Goal: Task Accomplishment & Management: Complete application form

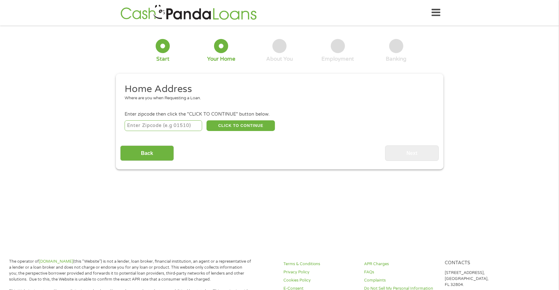
click at [165, 123] on input "number" at bounding box center [164, 125] width 78 height 11
type input "44221"
click at [234, 124] on button "CLICK TO CONTINUE" at bounding box center [241, 125] width 68 height 11
type input "44221"
type input "[GEOGRAPHIC_DATA]"
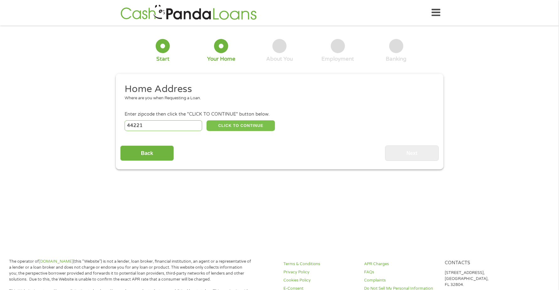
select select "[US_STATE]"
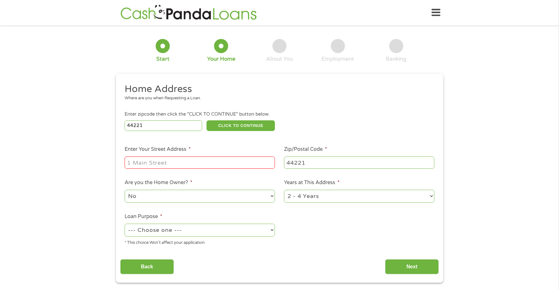
click at [184, 162] on input "Enter Your Street Address *" at bounding box center [200, 162] width 150 height 12
type input "[STREET_ADDRESS]"
click at [198, 127] on input "44220" at bounding box center [164, 125] width 78 height 11
type input "44221"
click at [197, 124] on input "44221" at bounding box center [164, 125] width 78 height 11
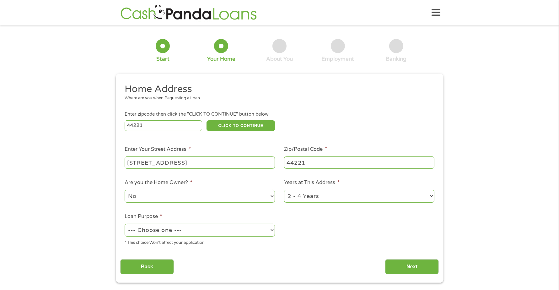
click at [199, 232] on select "--- Choose one --- Pay Bills Debt Consolidation Home Improvement Major Purchase…" at bounding box center [200, 229] width 150 height 13
select select "shorttermcash"
click at [125, 223] on select "--- Choose one --- Pay Bills Debt Consolidation Home Improvement Major Purchase…" at bounding box center [200, 229] width 150 height 13
click at [410, 268] on input "Next" at bounding box center [412, 266] width 54 height 15
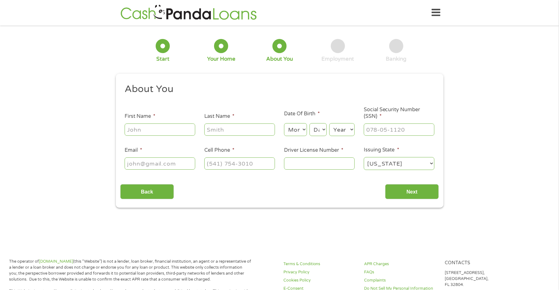
scroll to position [2, 3]
click at [175, 134] on input "First Name *" at bounding box center [160, 129] width 71 height 12
type input "[PERSON_NAME]"
click at [297, 132] on select "Month 1 2 3 4 5 6 7 8 9 10 11 12" at bounding box center [295, 129] width 23 height 13
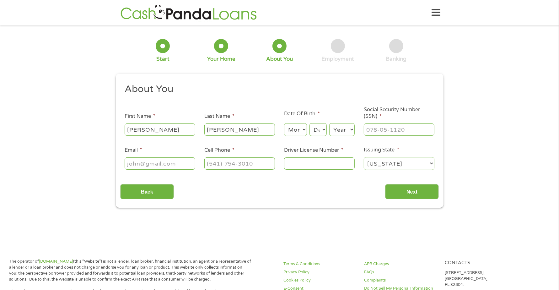
select select "8"
click at [284, 123] on select "Month 1 2 3 4 5 6 7 8 9 10 11 12" at bounding box center [295, 129] width 23 height 13
click at [323, 129] on select "Day 1 2 3 4 5 6 7 8 9 10 11 12 13 14 15 16 17 18 19 20 21 22 23 24 25 26 27 28 …" at bounding box center [317, 129] width 17 height 13
select select "21"
click at [309, 123] on select "Day 1 2 3 4 5 6 7 8 9 10 11 12 13 14 15 16 17 18 19 20 21 22 23 24 25 26 27 28 …" at bounding box center [317, 129] width 17 height 13
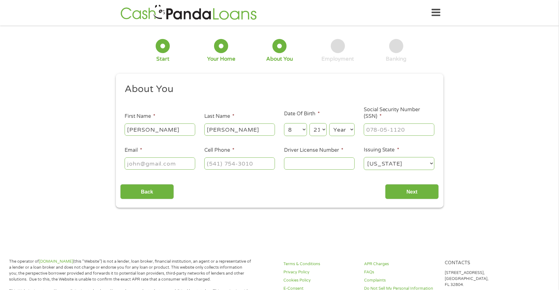
type input "___-__-____"
click at [413, 132] on input "___-__-____" at bounding box center [399, 129] width 71 height 12
click at [349, 127] on select "Year [DATE] 2006 2005 2004 2003 2002 2001 2000 1999 1998 1997 1996 1995 1994 19…" at bounding box center [341, 129] width 25 height 13
select select "1996"
click at [329, 123] on select "Year [DATE] 2006 2005 2004 2003 2002 2001 2000 1999 1998 1997 1996 1995 1994 19…" at bounding box center [341, 129] width 25 height 13
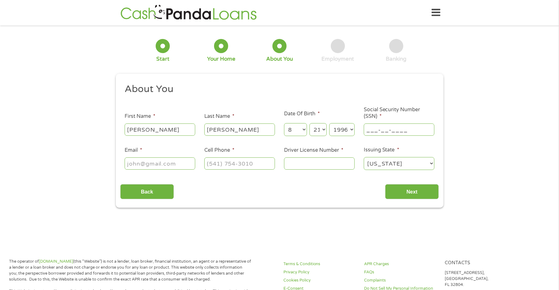
click at [383, 131] on input "___-__-____" at bounding box center [399, 129] width 71 height 12
type input "269-02-3088"
click at [185, 162] on input "Email *" at bounding box center [160, 163] width 71 height 12
type input "[EMAIL_ADDRESS][DOMAIN_NAME]"
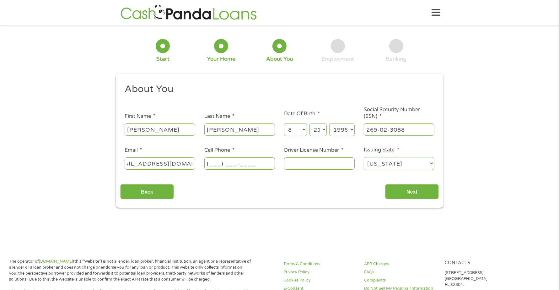
scroll to position [0, 0]
click at [223, 159] on input "(___) ___-____" at bounding box center [239, 163] width 71 height 12
type input "[PHONE_NUMBER]"
click at [305, 165] on input "Driver License Number *" at bounding box center [319, 163] width 71 height 12
type input "UE831558"
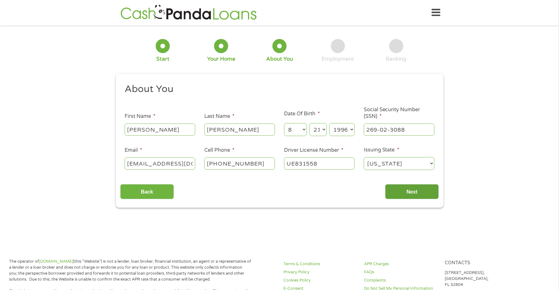
click at [420, 190] on input "Next" at bounding box center [412, 191] width 54 height 15
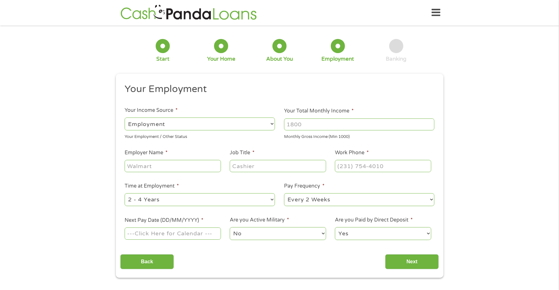
click at [293, 124] on input "Your Total Monthly Income *" at bounding box center [359, 124] width 150 height 12
type input "2450"
click at [184, 165] on input "Employer Name *" at bounding box center [173, 166] width 96 height 12
type input "[PERSON_NAME] Properties"
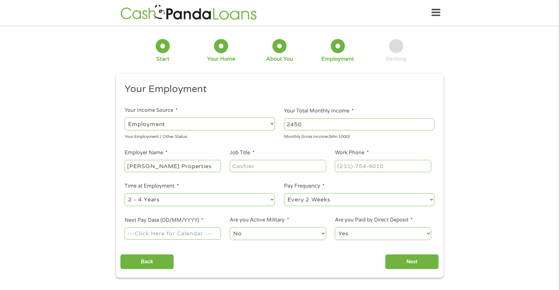
click at [247, 164] on input "Job Title *" at bounding box center [278, 166] width 96 height 12
type input "Supervisor"
click at [344, 165] on input "(___) ___-____" at bounding box center [383, 166] width 96 height 12
type input "(75_) ___-____"
type input "(740) 592-127_"
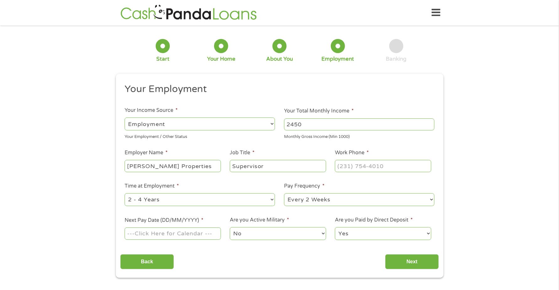
type input "(___) ___-____"
type input "[PHONE_NUMBER]"
click at [360, 199] on select "--- Choose one --- Every 2 Weeks Every Week Monthly Semi-Monthly" at bounding box center [359, 199] width 150 height 13
select select "weekly"
click at [284, 193] on select "--- Choose one --- Every 2 Weeks Every Week Monthly Semi-Monthly" at bounding box center [359, 199] width 150 height 13
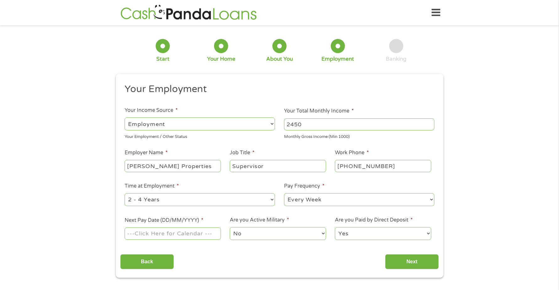
click at [166, 235] on input "Next Pay Date (DD/MM/YYYY) *" at bounding box center [173, 233] width 96 height 12
click at [211, 234] on input "Next Pay Date (DD/MM/YYYY) *" at bounding box center [173, 233] width 96 height 12
click at [153, 234] on input "Next Pay Date (DD/MM/YYYY) *" at bounding box center [173, 233] width 96 height 12
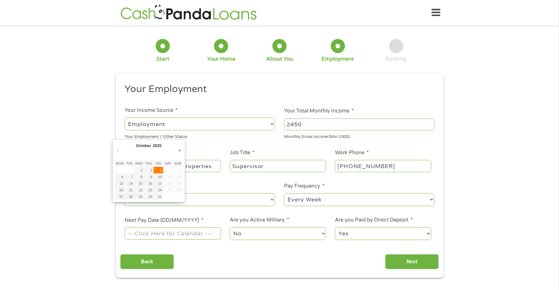
type input "[DATE]"
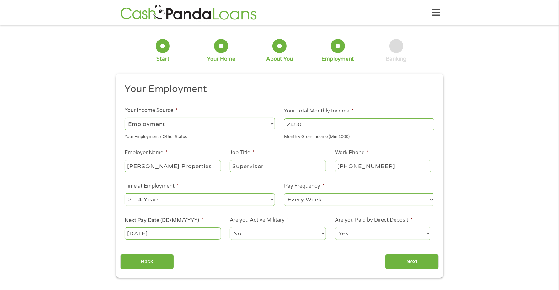
click at [253, 234] on select "No Yes" at bounding box center [278, 233] width 96 height 13
drag, startPoint x: 336, startPoint y: 248, endPoint x: 374, endPoint y: 256, distance: 39.1
click at [336, 248] on div "Your Employment Your Income Source * --- Choose one --- Employment [DEMOGRAPHIC…" at bounding box center [279, 176] width 319 height 186
click at [400, 264] on input "Next" at bounding box center [412, 261] width 54 height 15
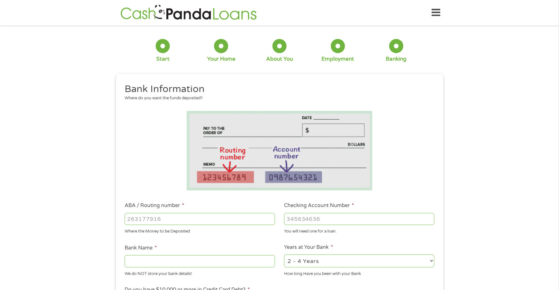
scroll to position [81, 3]
click at [446, 195] on div "1 Start 2 Your Home 3 About You 4 Employment 5 Banking 6 This field is hidden w…" at bounding box center [279, 229] width 339 height 398
click at [451, 197] on div "1 Start 2 Your Home 3 About You 4 Employment 5 Banking 6 This field is hidden w…" at bounding box center [279, 229] width 559 height 398
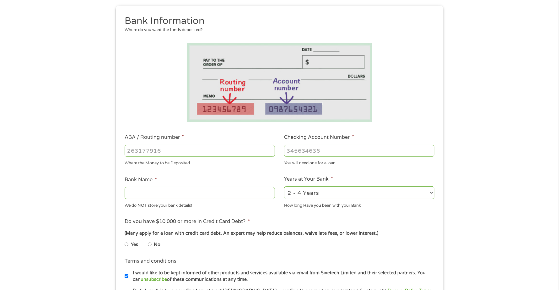
scroll to position [78, 0]
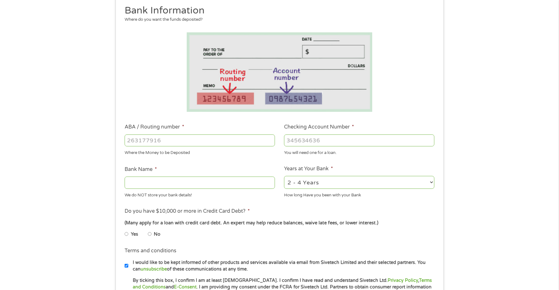
click at [148, 139] on input "ABA / Routing number *" at bounding box center [200, 140] width 150 height 12
type input "044115809"
type input "WOODFOREST NATIONAL BANK"
click at [200, 162] on ul "Bank Information Where do you want the funds deposited? ABA / Routing number * …" at bounding box center [279, 160] width 319 height 313
click at [318, 139] on input "Checking Account Number *" at bounding box center [359, 140] width 150 height 12
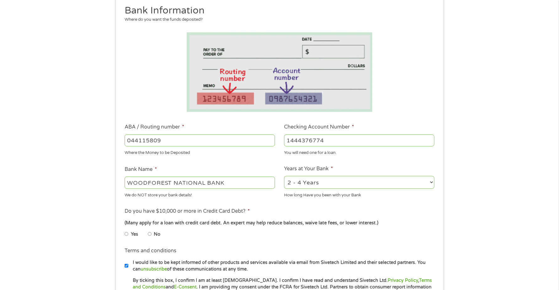
type input "1444376774"
click at [415, 212] on li "Do you have $10,000 or more in Credit Card Debt? * (Many apply for a loan with …" at bounding box center [279, 224] width 319 height 35
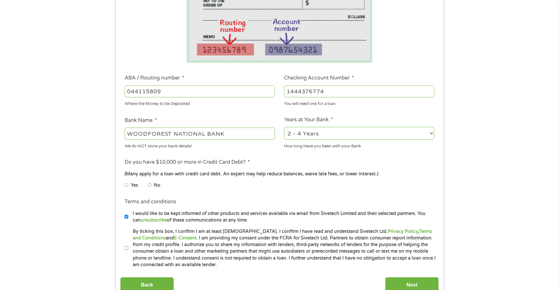
scroll to position [141, 0]
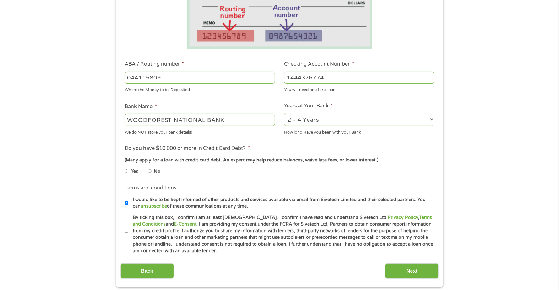
click at [150, 171] on input "No" at bounding box center [150, 171] width 4 height 10
radio input "true"
click at [128, 233] on label "By ticking this box, I confirm I am at least [DEMOGRAPHIC_DATA]. I confirm I ha…" at bounding box center [282, 234] width 308 height 40
click at [128, 233] on input "By ticking this box, I confirm I am at least [DEMOGRAPHIC_DATA]. I confirm I ha…" at bounding box center [127, 234] width 4 height 10
checkbox input "true"
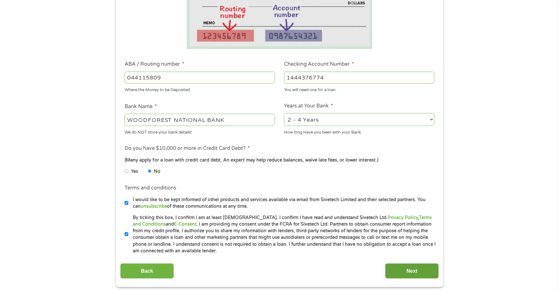
click at [399, 266] on input "Next" at bounding box center [412, 270] width 54 height 15
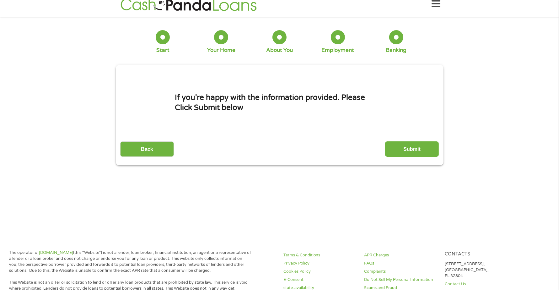
scroll to position [0, 0]
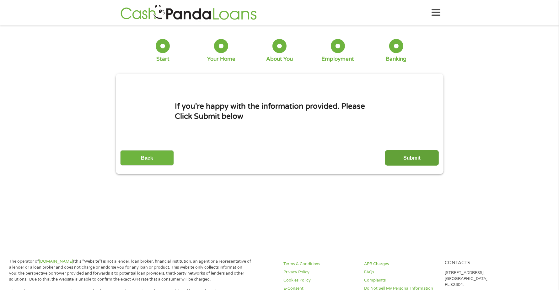
click at [414, 161] on input "Submit" at bounding box center [412, 157] width 54 height 15
